Goal: Task Accomplishment & Management: Use online tool/utility

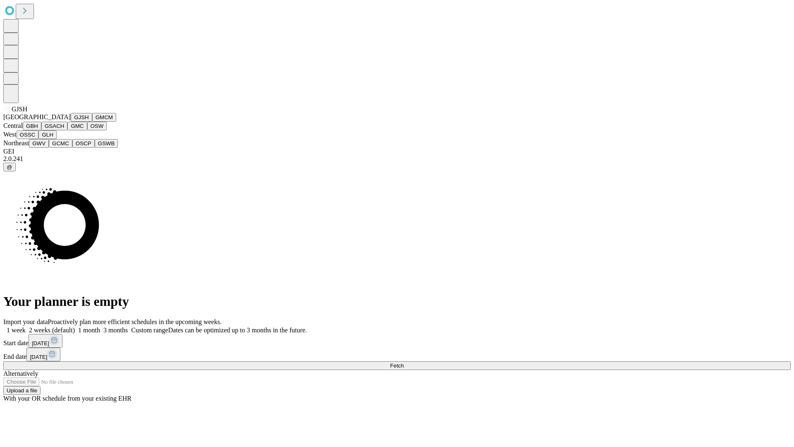
click at [71, 122] on button "GJSH" at bounding box center [82, 117] width 22 height 9
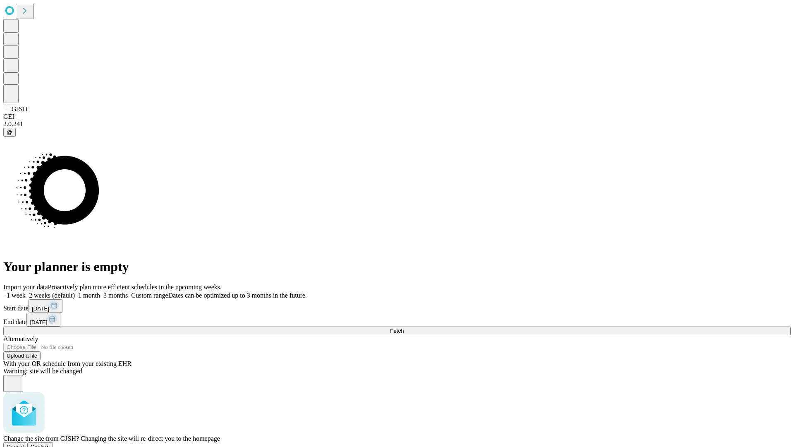
click at [50, 444] on span "Confirm" at bounding box center [40, 447] width 19 height 6
click at [75, 292] on label "2 weeks (default)" at bounding box center [50, 295] width 49 height 7
click at [404, 328] on span "Fetch" at bounding box center [397, 331] width 14 height 6
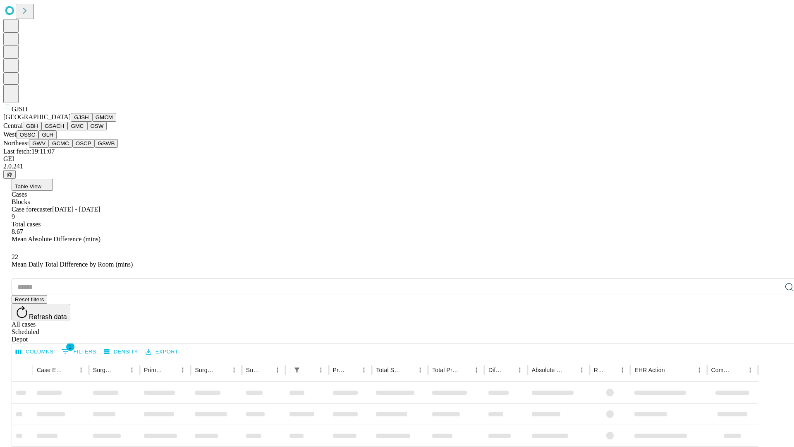
click at [92, 122] on button "GMCM" at bounding box center [104, 117] width 24 height 9
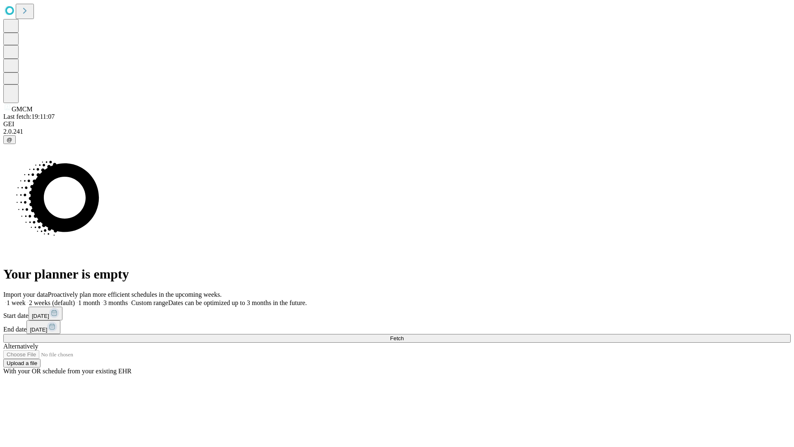
click at [75, 299] on label "2 weeks (default)" at bounding box center [50, 302] width 49 height 7
click at [404, 335] on span "Fetch" at bounding box center [397, 338] width 14 height 6
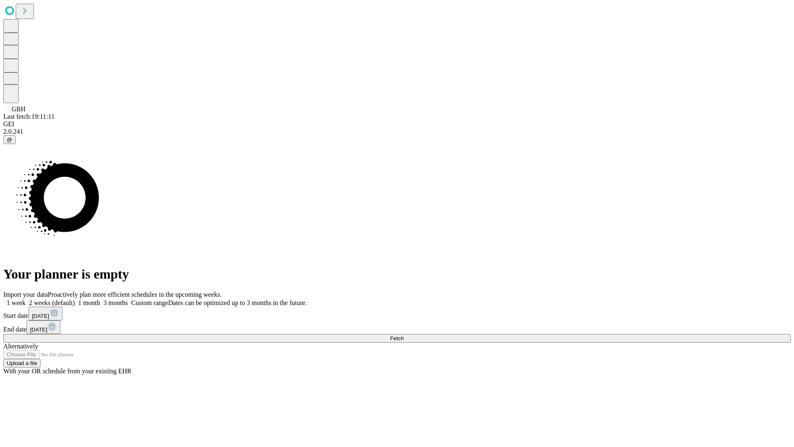
click at [75, 299] on label "2 weeks (default)" at bounding box center [50, 302] width 49 height 7
click at [404, 335] on span "Fetch" at bounding box center [397, 338] width 14 height 6
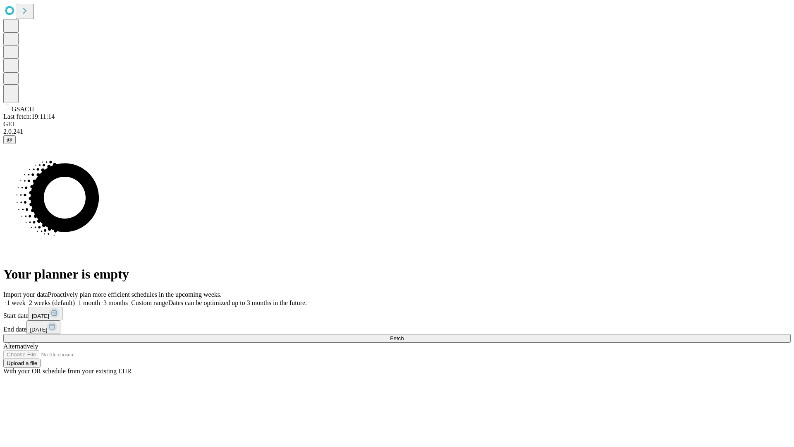
click at [75, 299] on label "2 weeks (default)" at bounding box center [50, 302] width 49 height 7
click at [404, 335] on span "Fetch" at bounding box center [397, 338] width 14 height 6
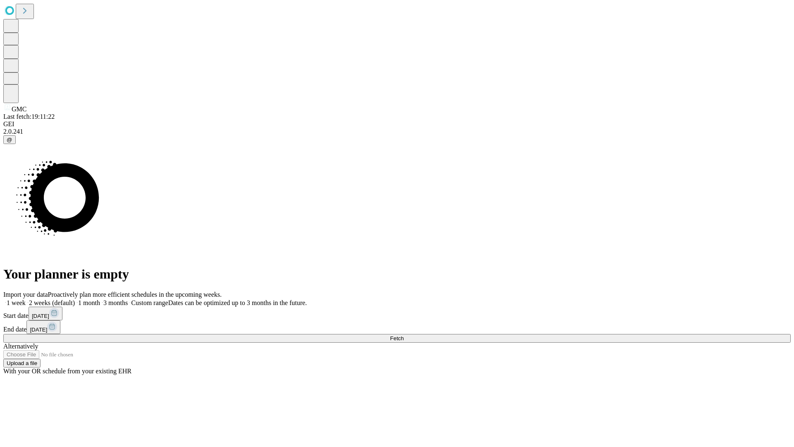
click at [75, 299] on label "2 weeks (default)" at bounding box center [50, 302] width 49 height 7
click at [404, 335] on span "Fetch" at bounding box center [397, 338] width 14 height 6
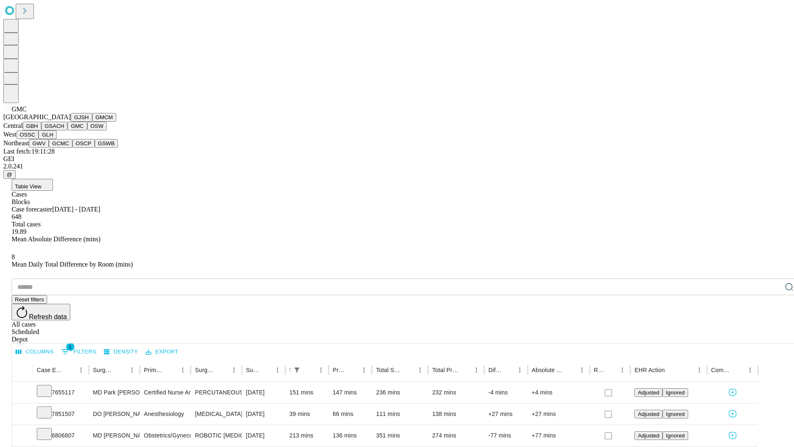
click at [87, 130] on button "OSW" at bounding box center [97, 126] width 20 height 9
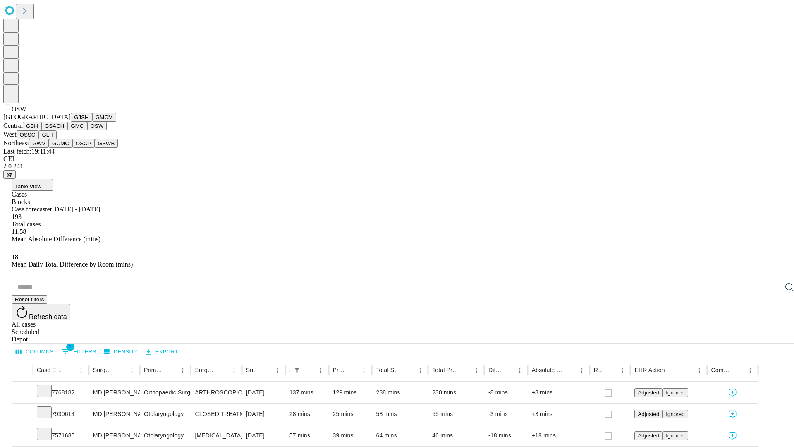
click at [39, 139] on button "OSSC" at bounding box center [28, 134] width 22 height 9
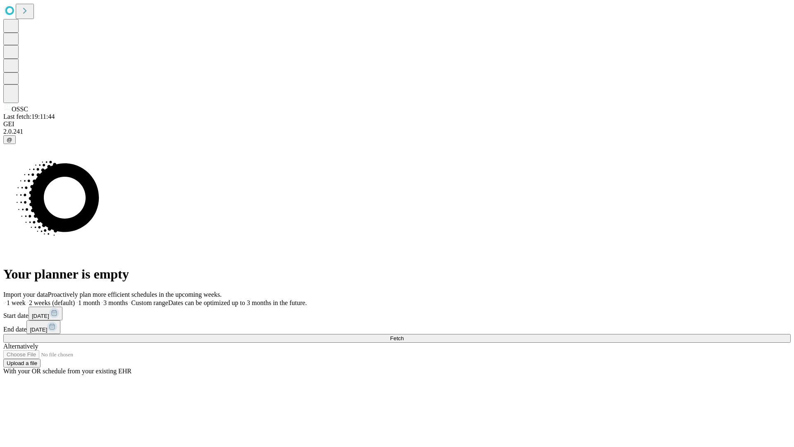
click at [75, 299] on label "2 weeks (default)" at bounding box center [50, 302] width 49 height 7
click at [404, 335] on span "Fetch" at bounding box center [397, 338] width 14 height 6
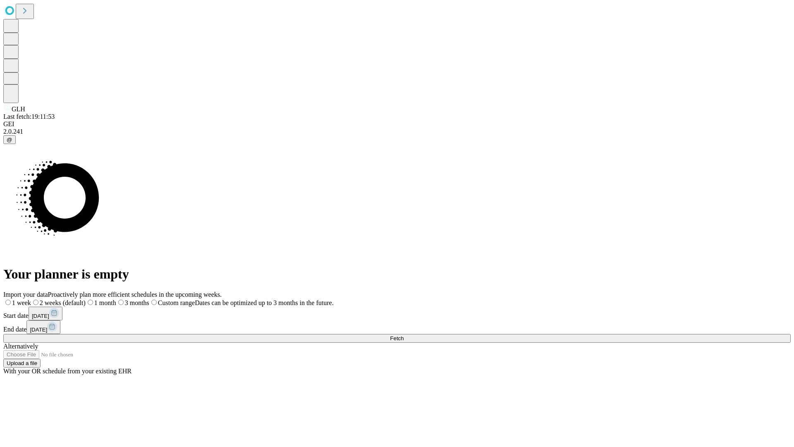
click at [86, 299] on label "2 weeks (default)" at bounding box center [58, 302] width 55 height 7
click at [404, 335] on span "Fetch" at bounding box center [397, 338] width 14 height 6
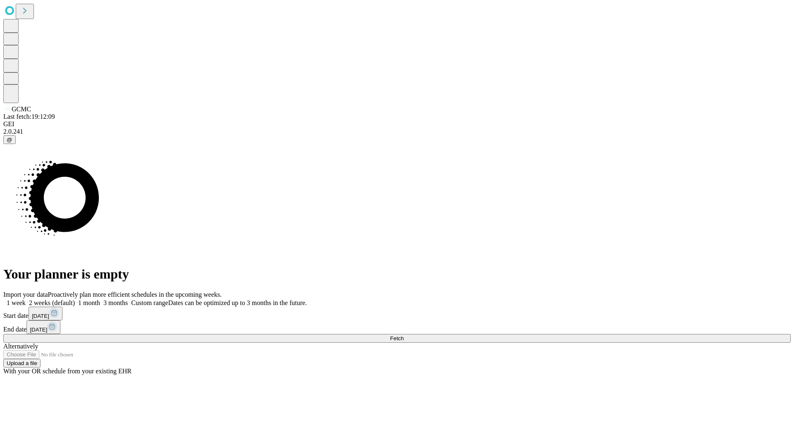
click at [75, 299] on label "2 weeks (default)" at bounding box center [50, 302] width 49 height 7
click at [404, 335] on span "Fetch" at bounding box center [397, 338] width 14 height 6
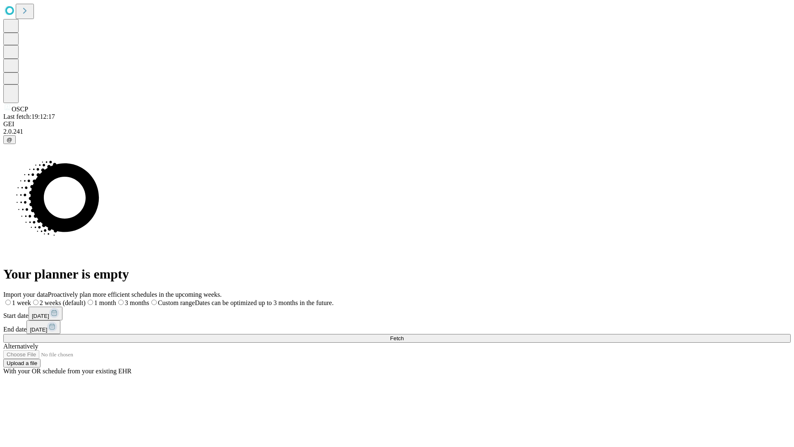
click at [404, 335] on span "Fetch" at bounding box center [397, 338] width 14 height 6
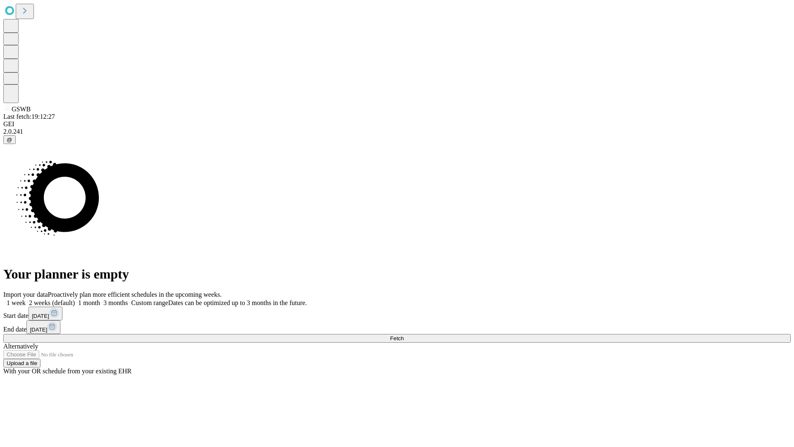
click at [75, 299] on label "2 weeks (default)" at bounding box center [50, 302] width 49 height 7
click at [404, 335] on span "Fetch" at bounding box center [397, 338] width 14 height 6
